Goal: Task Accomplishment & Management: Manage account settings

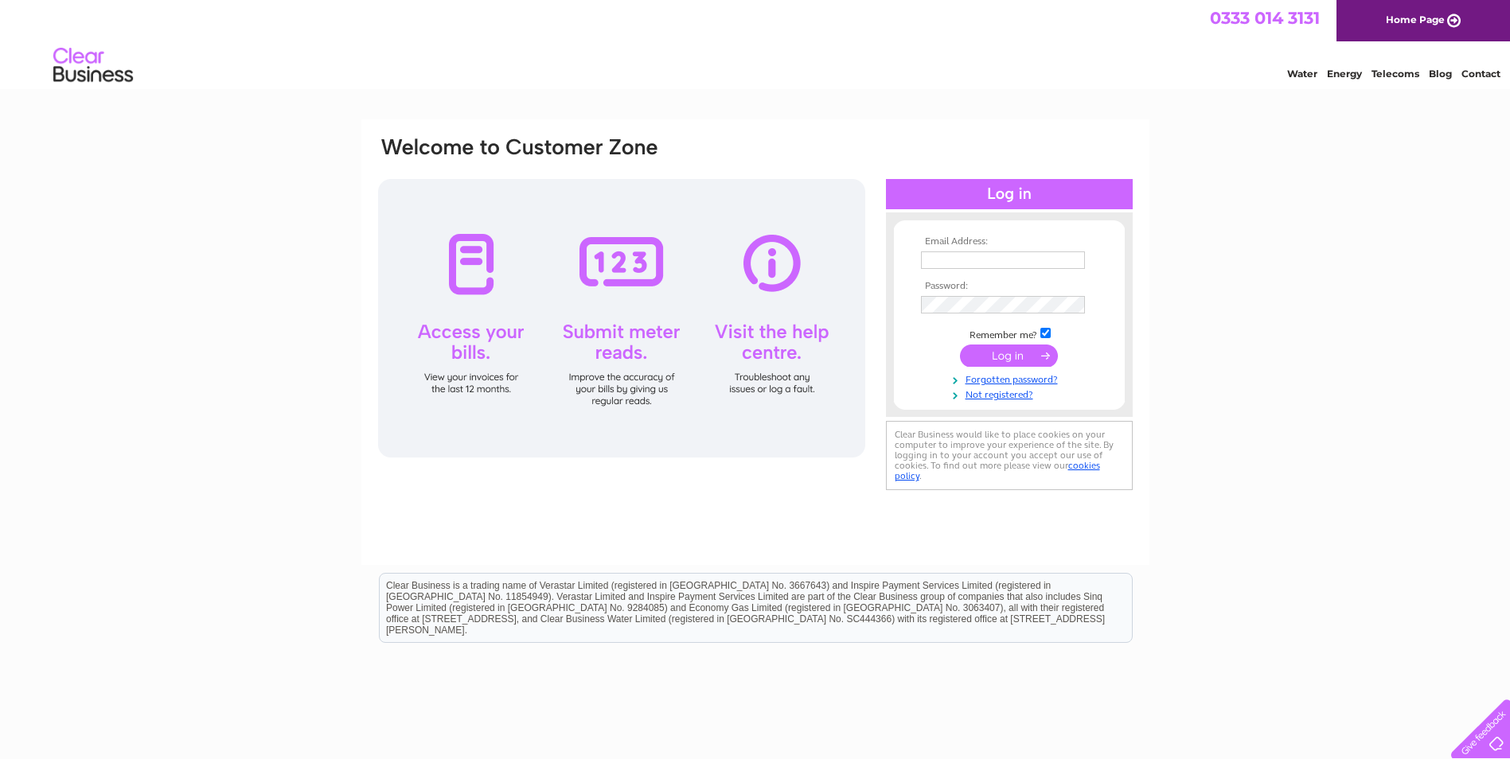
type input "[EMAIL_ADDRESS][DOMAIN_NAME]"
click at [981, 355] on input "submit" at bounding box center [1009, 356] width 98 height 22
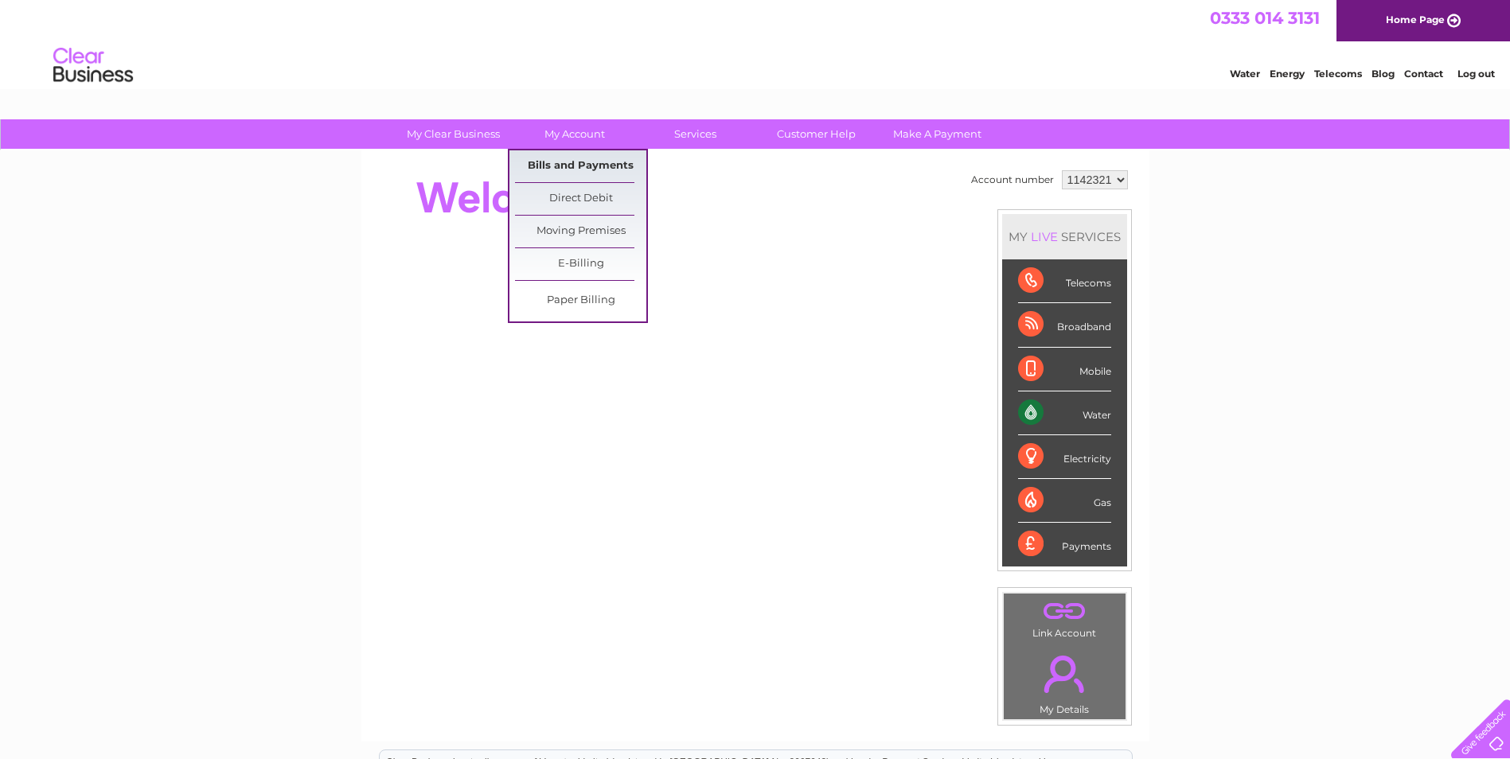
click at [583, 170] on link "Bills and Payments" at bounding box center [580, 166] width 131 height 32
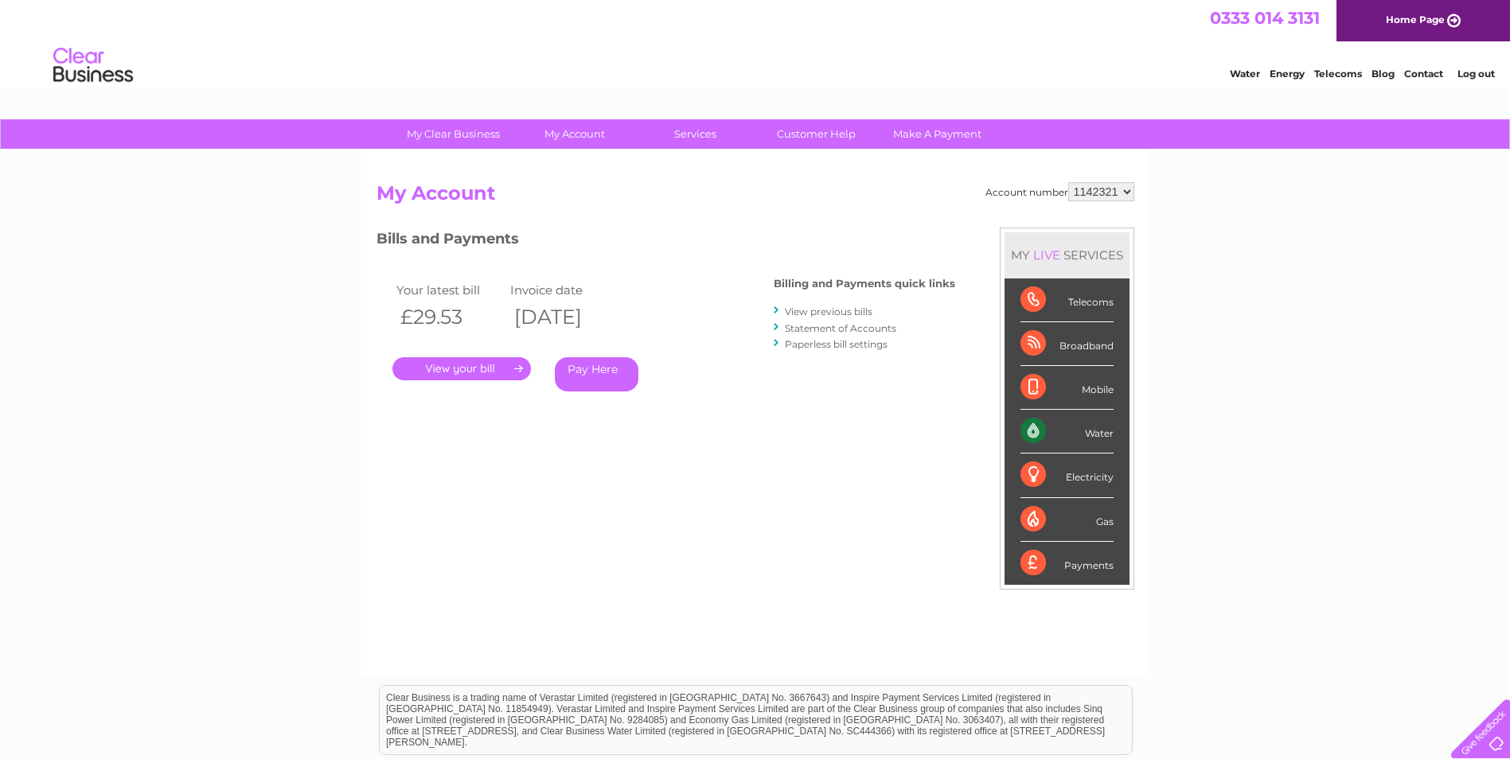
click at [476, 365] on link "." at bounding box center [461, 368] width 138 height 23
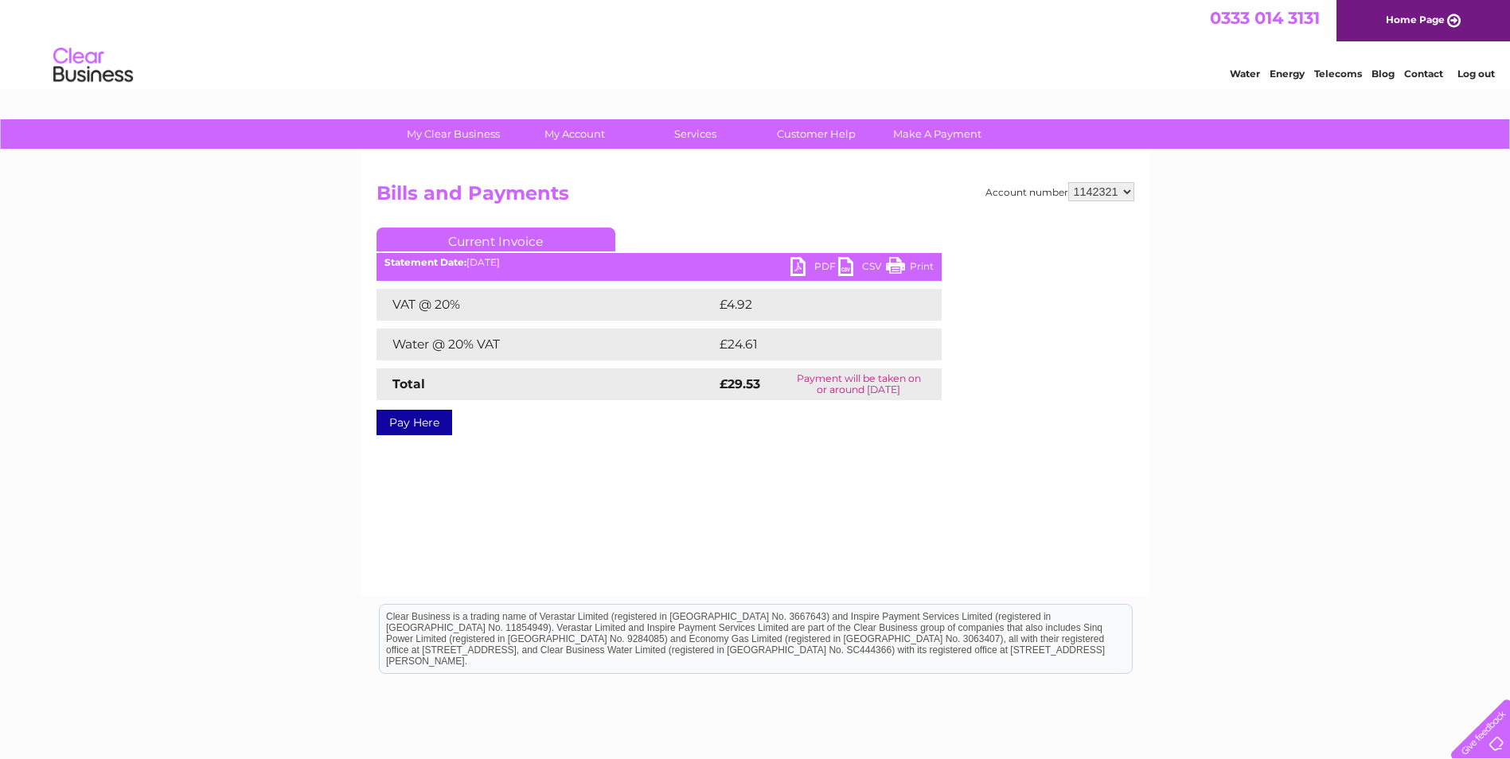
click at [816, 265] on link "PDF" at bounding box center [814, 268] width 48 height 23
